Goal: Check status: Check status

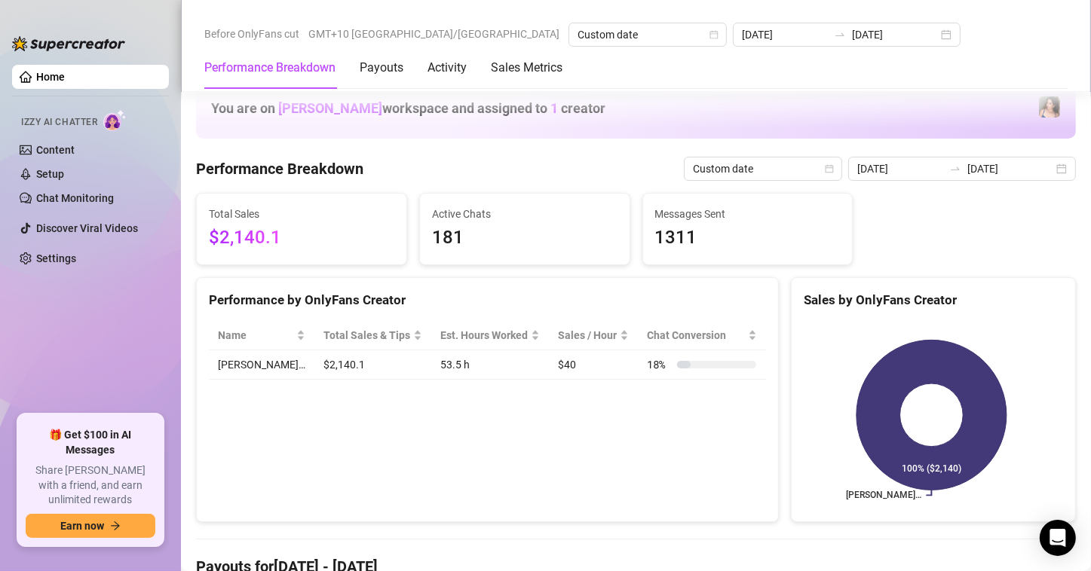
scroll to position [302, 0]
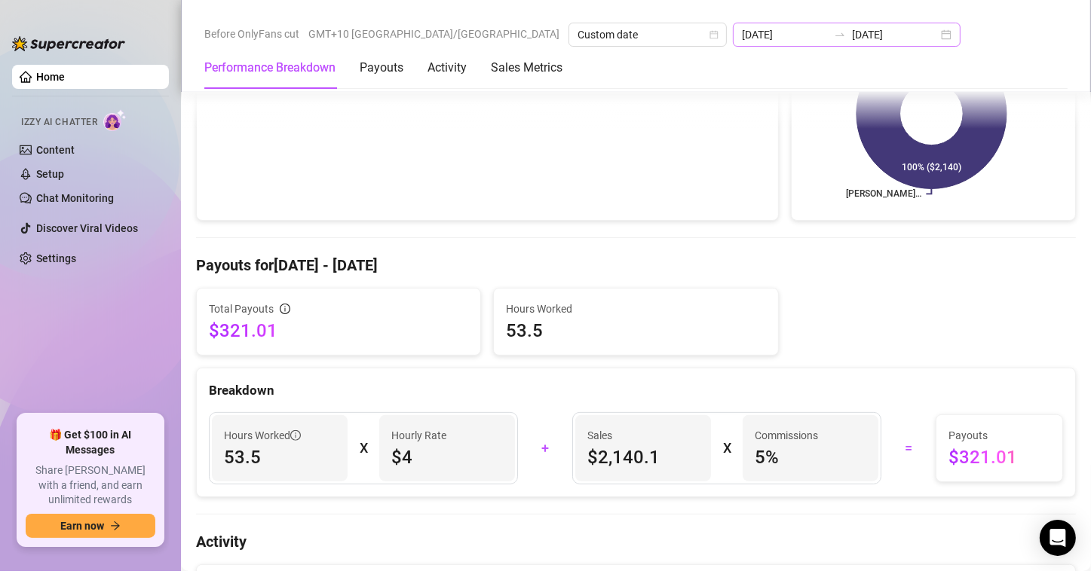
click at [816, 41] on div "2025-09-22 2025-09-28" at bounding box center [847, 35] width 228 height 24
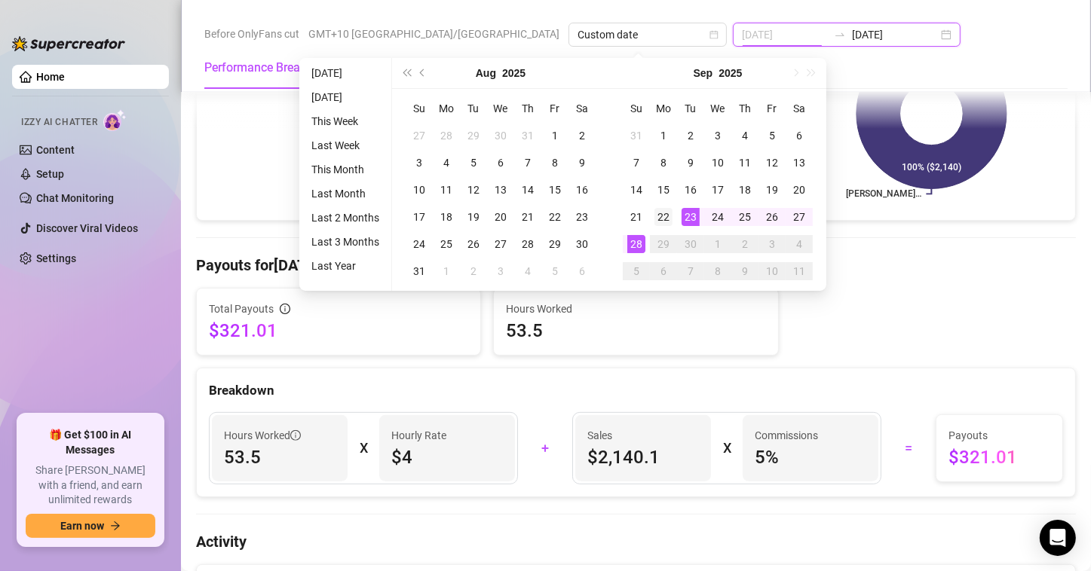
type input "[DATE]"
click at [666, 217] on div "22" at bounding box center [663, 217] width 18 height 18
click at [639, 246] on div "28" at bounding box center [636, 244] width 18 height 18
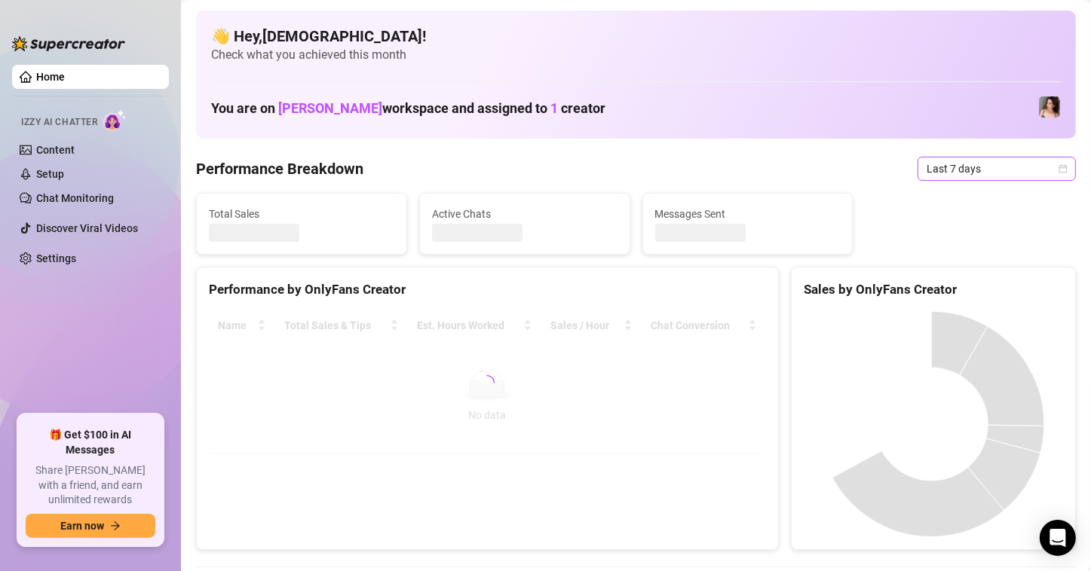
click at [1059, 166] on icon "calendar" at bounding box center [1063, 168] width 8 height 8
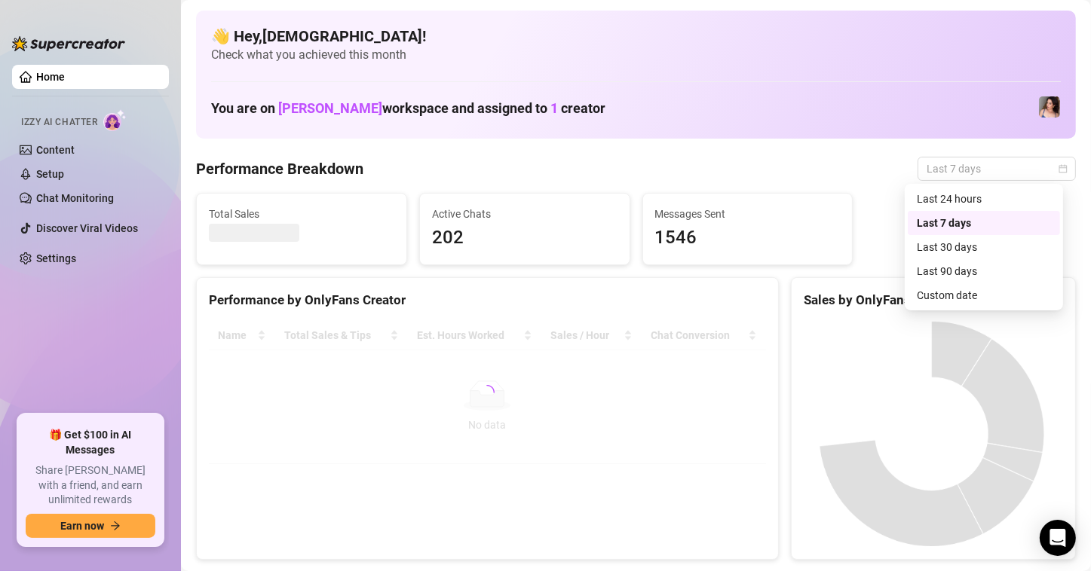
click at [921, 296] on div "Custom date" at bounding box center [984, 295] width 134 height 17
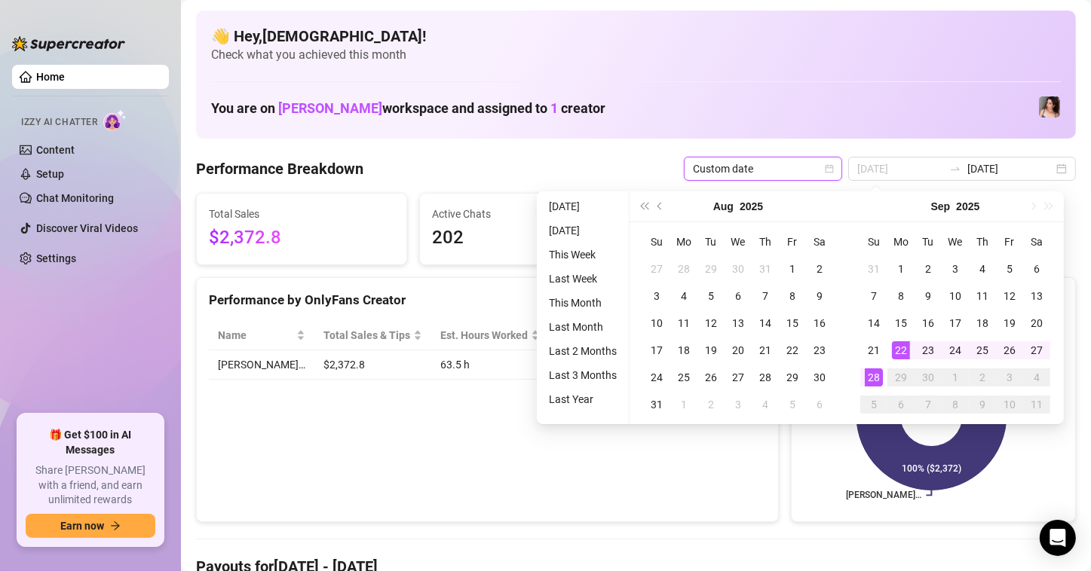
type input "[DATE]"
click at [908, 347] on div "22" at bounding box center [901, 351] width 18 height 18
click at [877, 375] on div "28" at bounding box center [874, 378] width 18 height 18
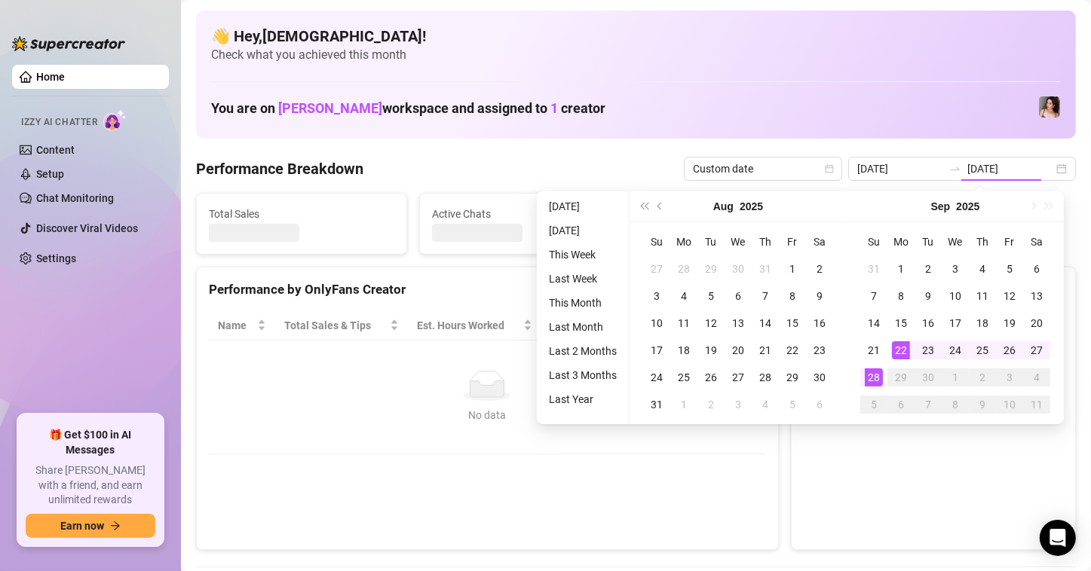
type input "[DATE]"
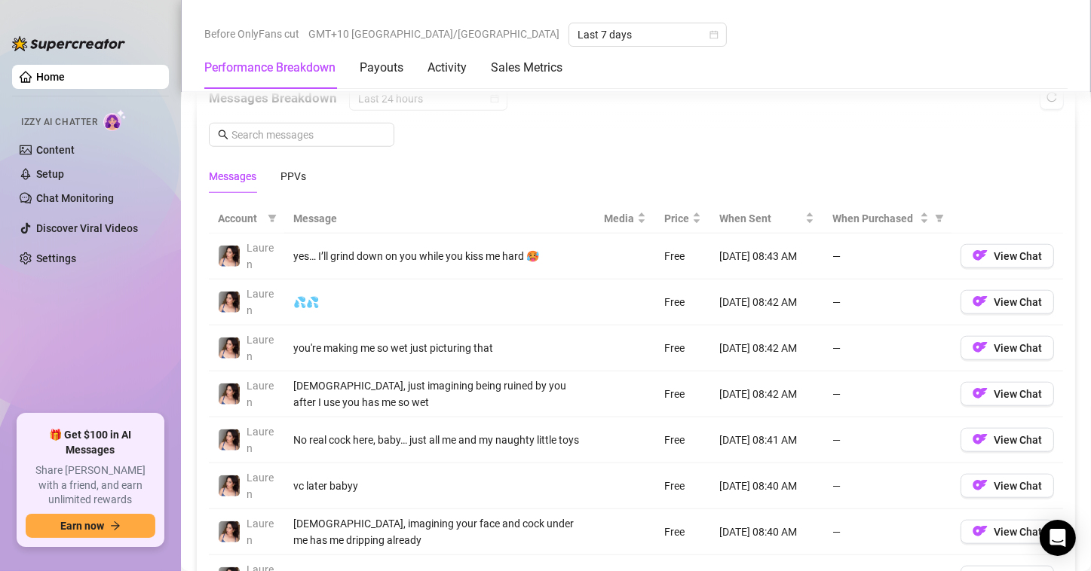
scroll to position [1291, 0]
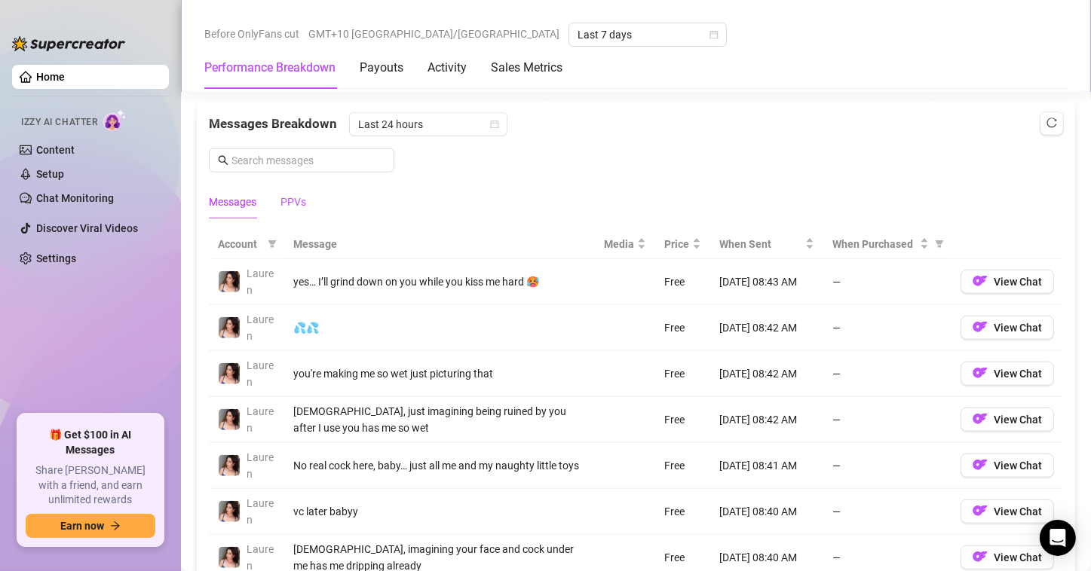
click at [285, 202] on div "PPVs" at bounding box center [293, 202] width 26 height 17
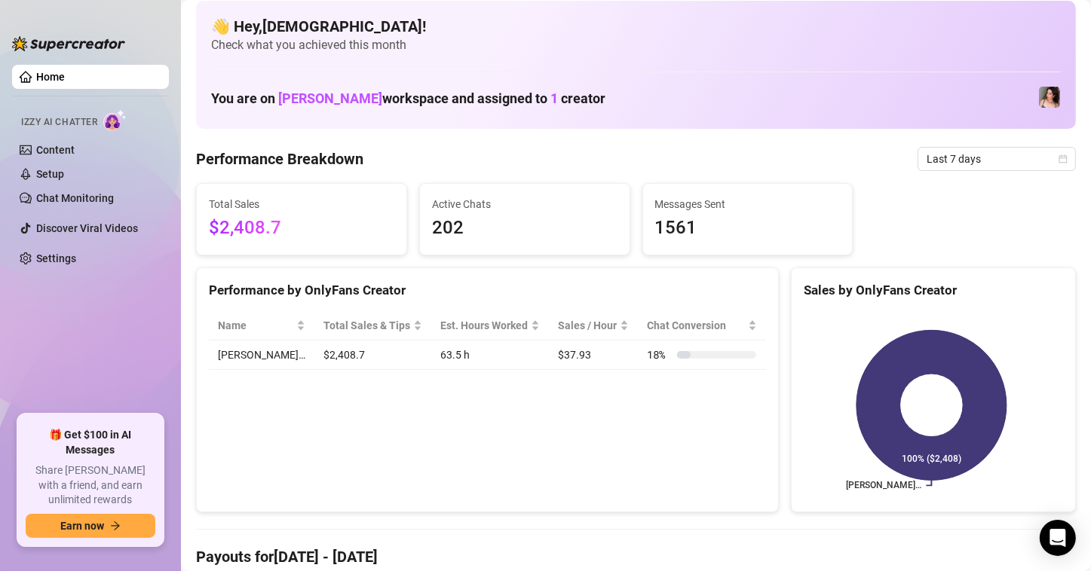
scroll to position [0, 0]
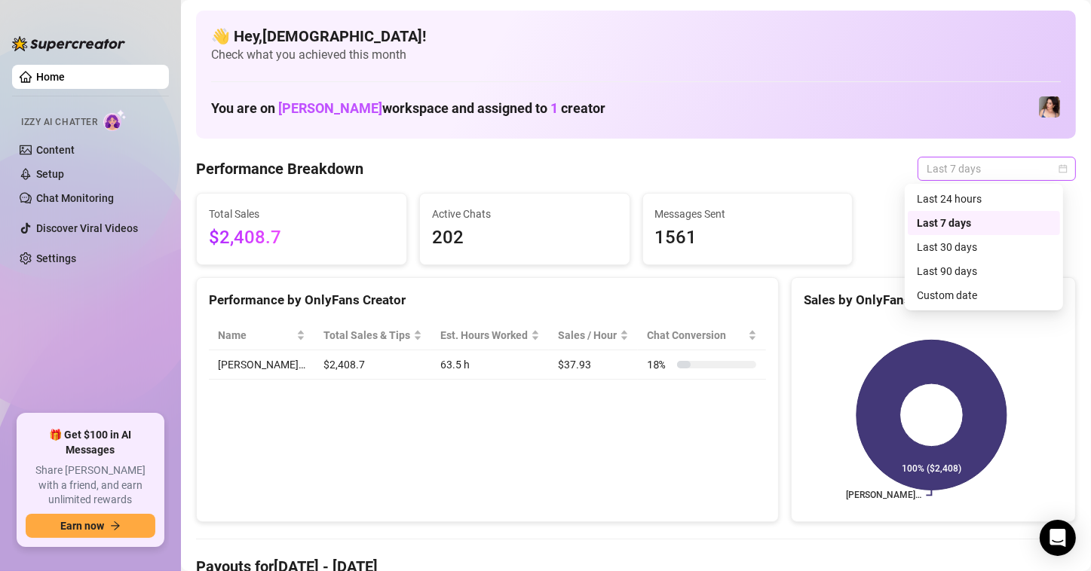
click at [1047, 178] on span "Last 7 days" at bounding box center [997, 169] width 140 height 23
click at [936, 293] on div "Custom date" at bounding box center [984, 295] width 134 height 17
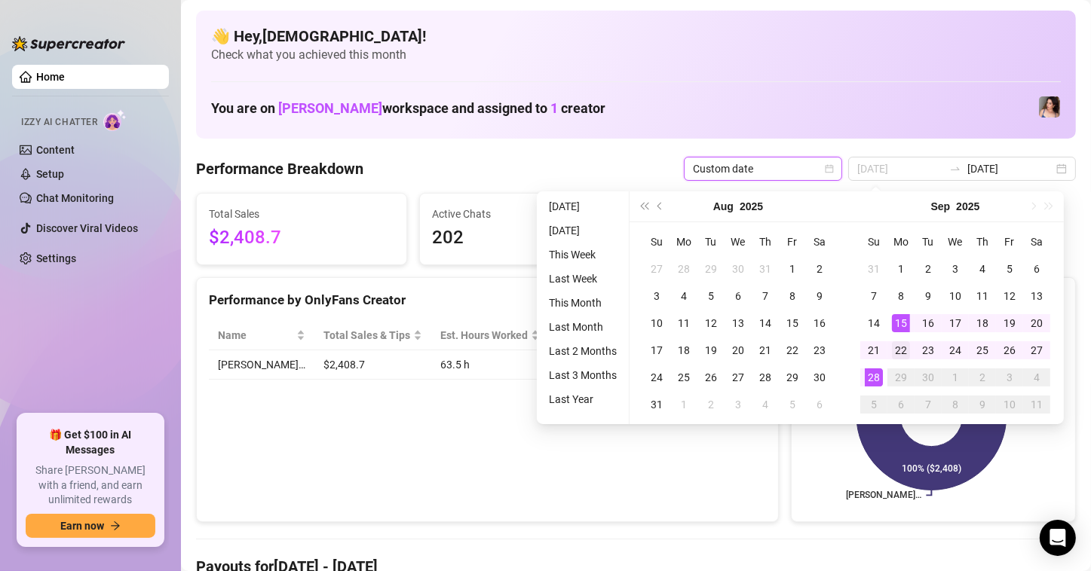
type input "[DATE]"
click at [904, 344] on div "22" at bounding box center [901, 351] width 18 height 18
click at [871, 382] on div "28" at bounding box center [874, 378] width 18 height 18
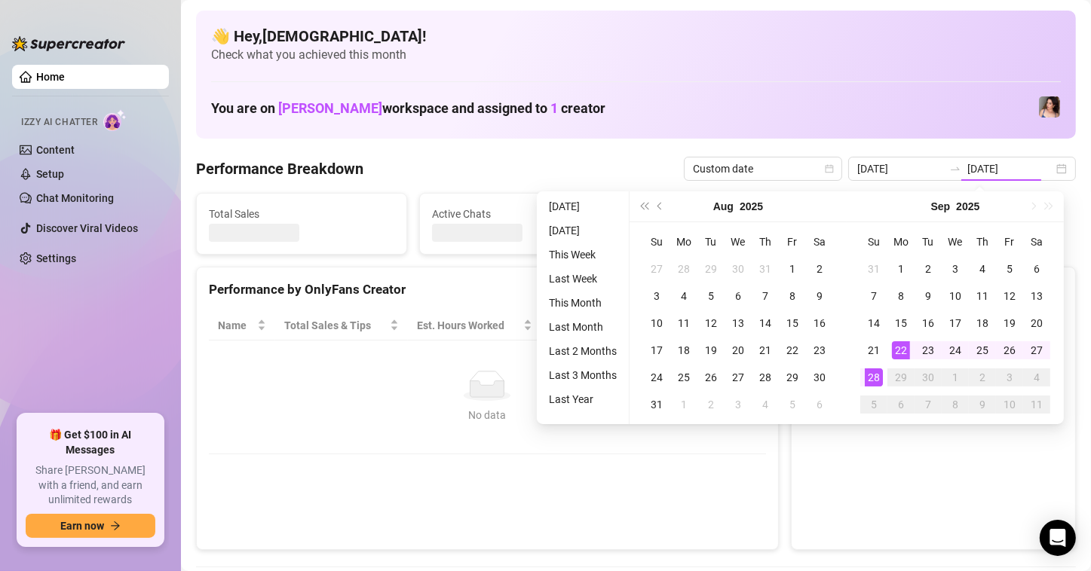
type input "[DATE]"
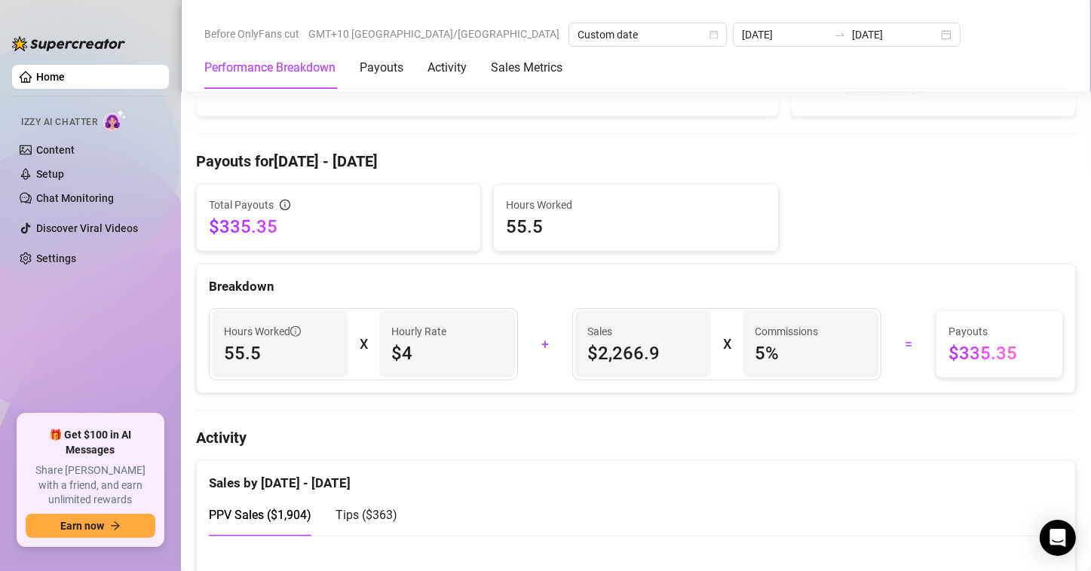
scroll to position [403, 0]
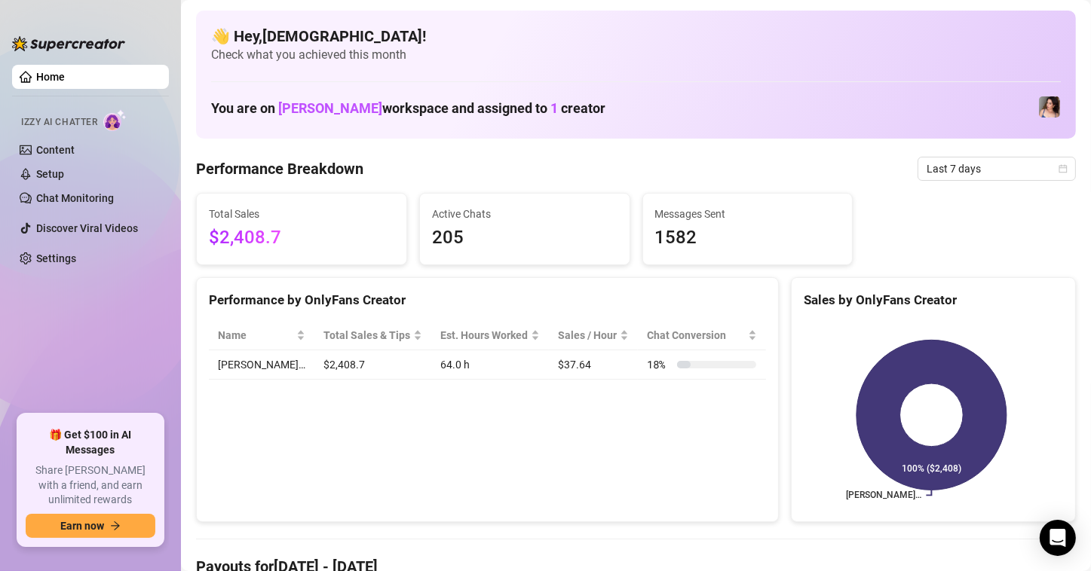
click at [256, 283] on div "Performance by OnlyFans Creator" at bounding box center [487, 294] width 581 height 32
click at [1058, 164] on icon "calendar" at bounding box center [1062, 168] width 9 height 9
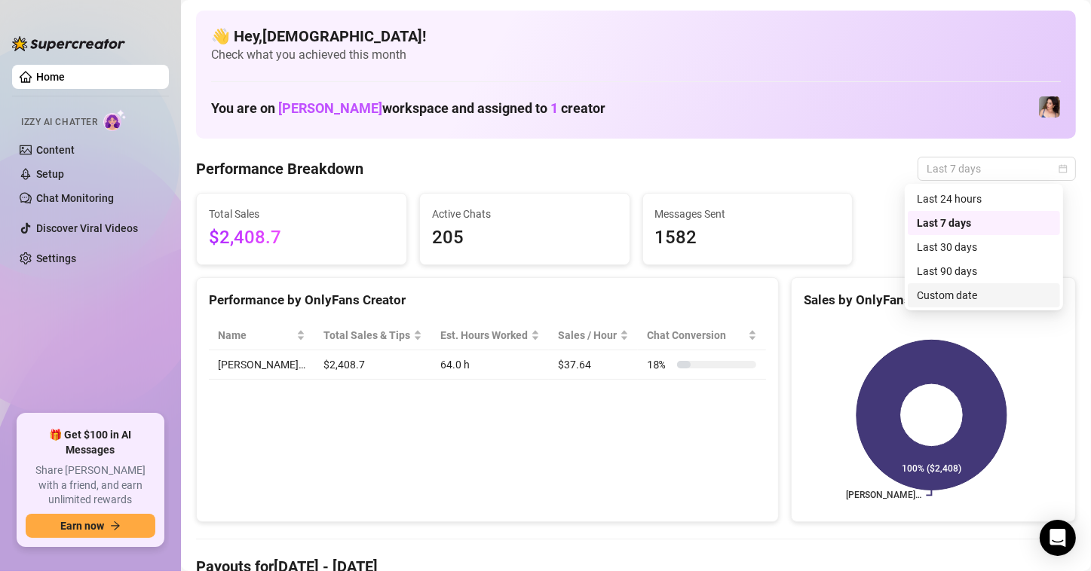
click at [993, 289] on div "Custom date" at bounding box center [984, 295] width 134 height 17
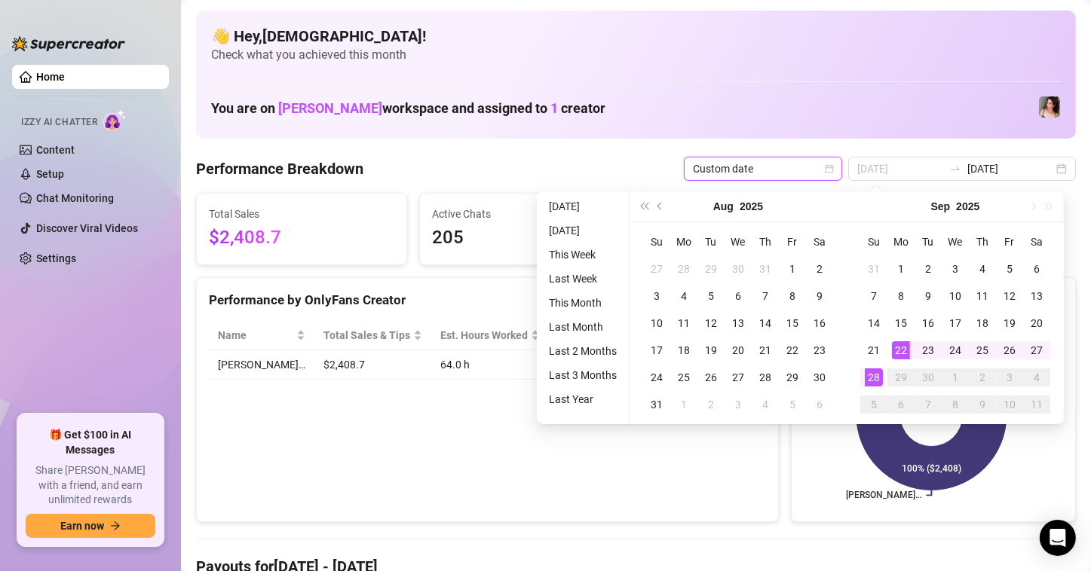
type input "[DATE]"
click at [903, 349] on div "22" at bounding box center [901, 351] width 18 height 18
click at [875, 383] on div "28" at bounding box center [874, 378] width 18 height 18
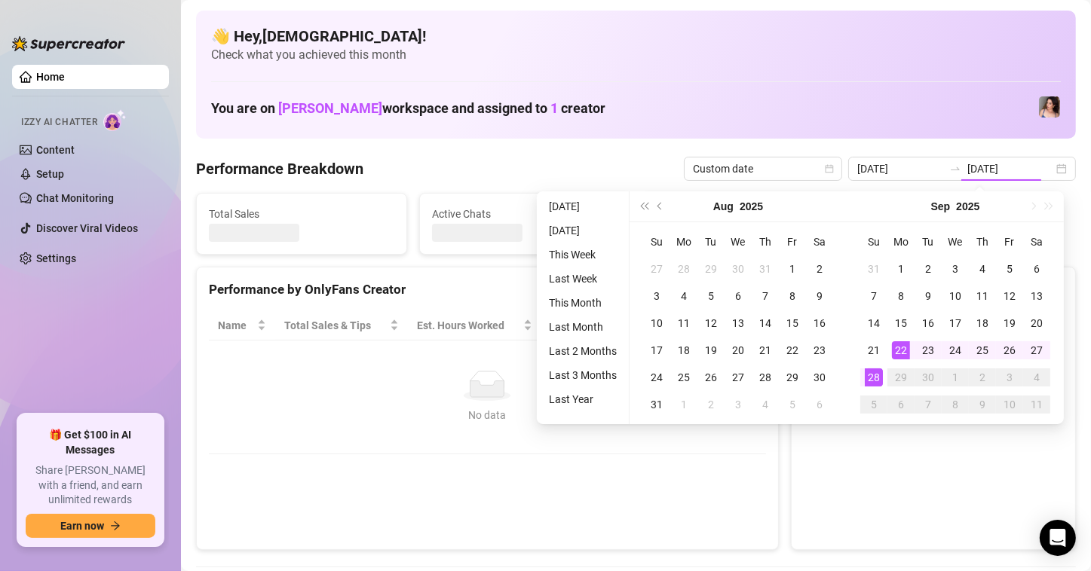
type input "[DATE]"
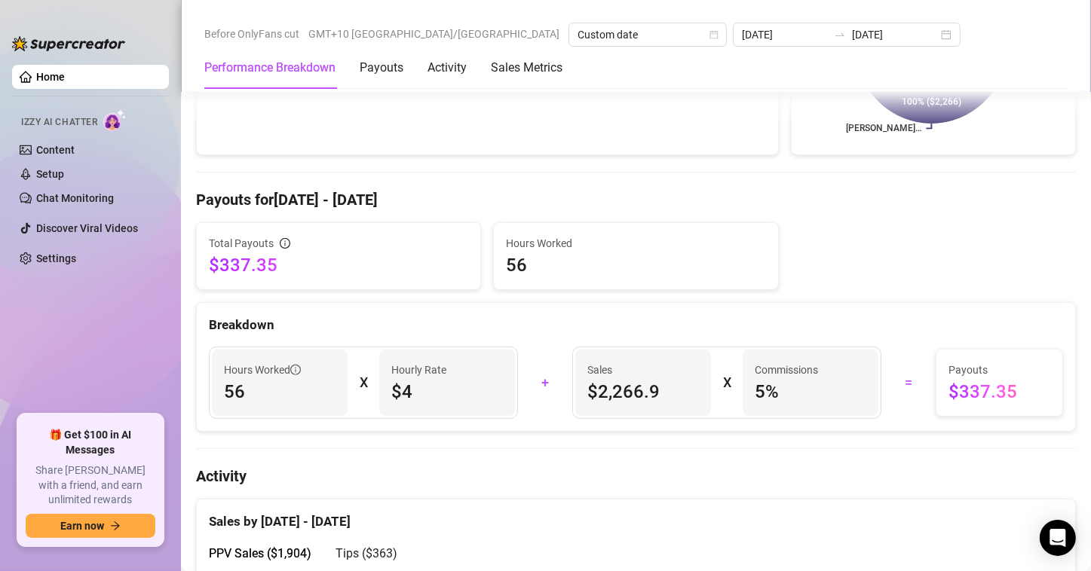
scroll to position [377, 0]
